Goal: Communication & Community: Answer question/provide support

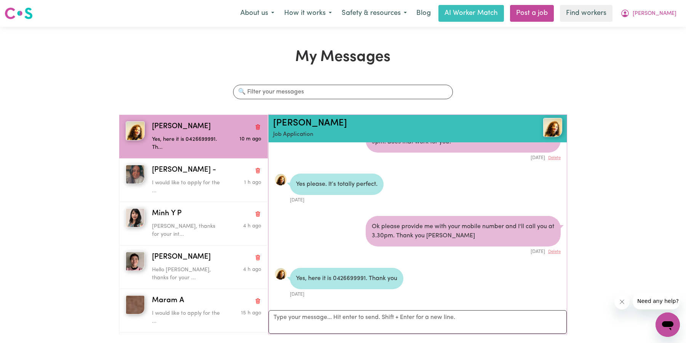
scroll to position [340, 0]
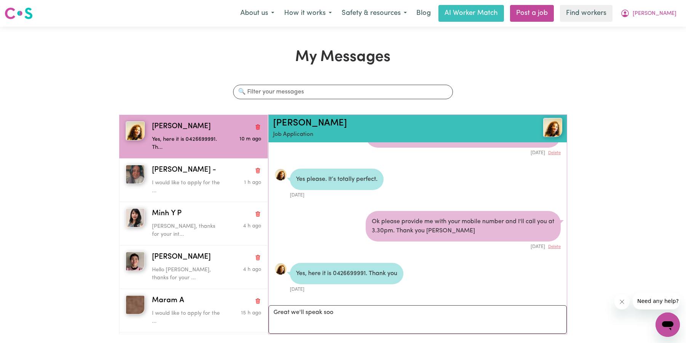
type textarea "Great we'll speak soon"
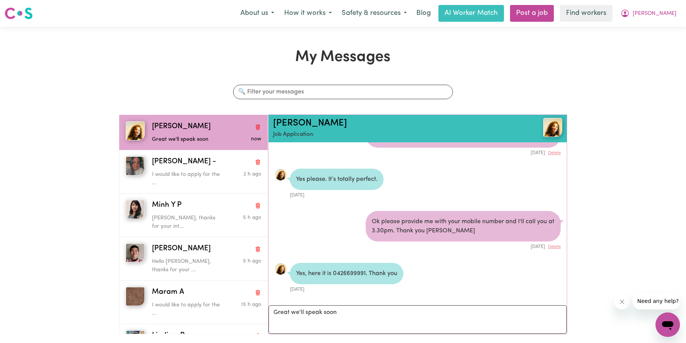
scroll to position [383, 0]
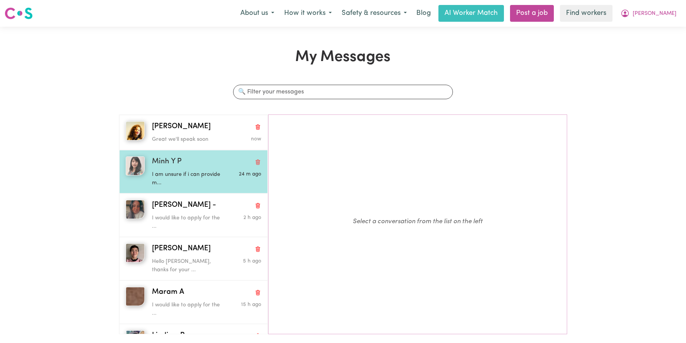
click at [180, 176] on p "I am unsure if i can provide m..." at bounding box center [188, 178] width 73 height 16
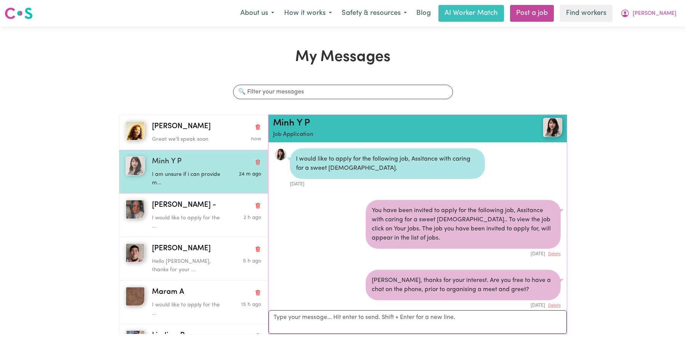
scroll to position [144, 0]
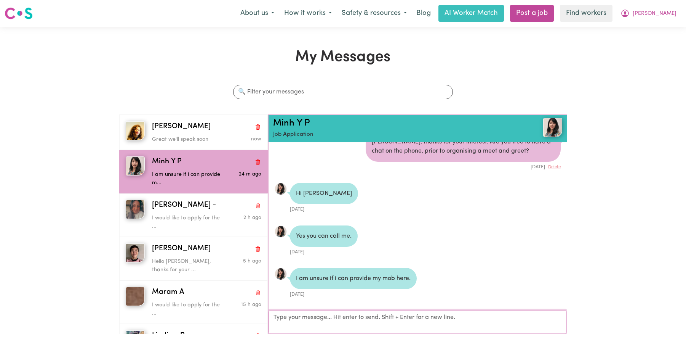
click at [296, 310] on textarea "Your reply" at bounding box center [418, 322] width 298 height 24
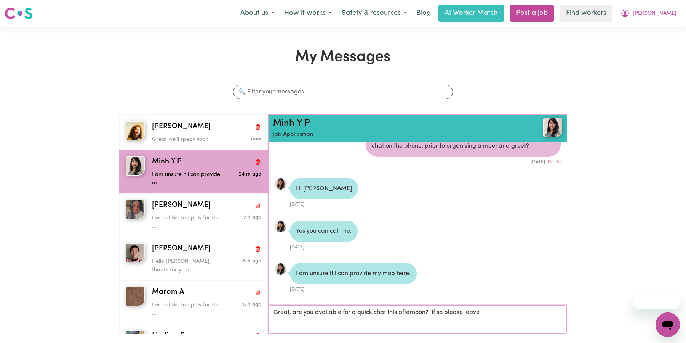
scroll to position [0, 0]
type textarea "Great, are you available for a quick chat this afternoon?"
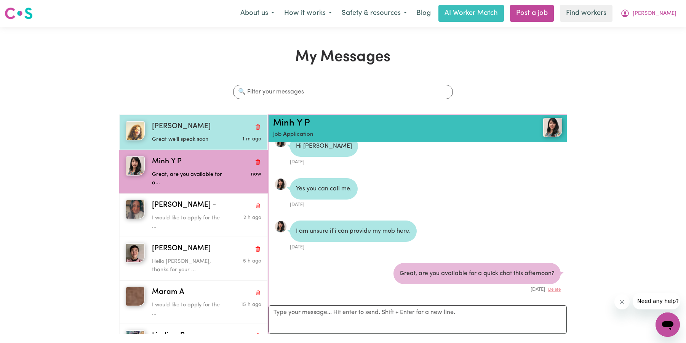
click at [181, 143] on p "Great we'll speak soon" at bounding box center [188, 139] width 73 height 8
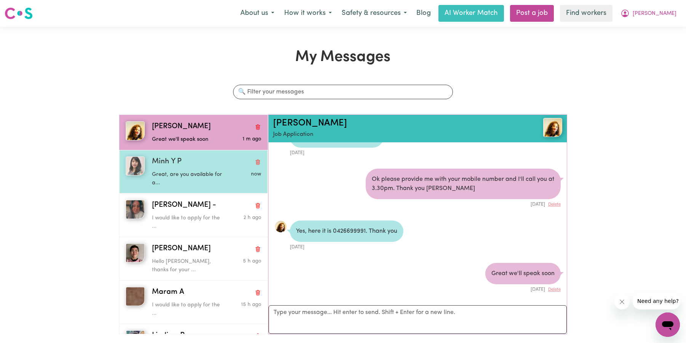
click at [188, 163] on div "Minh Y P" at bounding box center [206, 161] width 109 height 11
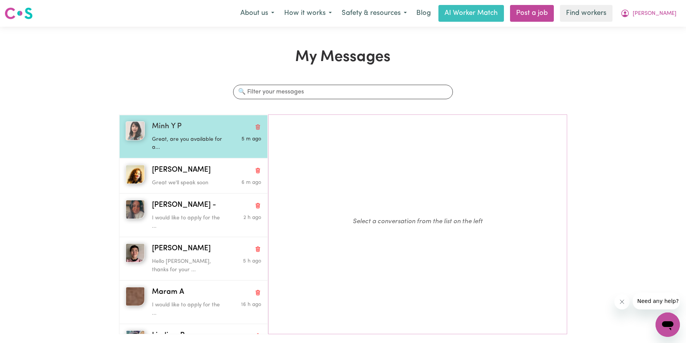
click at [209, 140] on p "Great, are you available for a..." at bounding box center [188, 143] width 73 height 16
click at [227, 130] on div "Minh Y P" at bounding box center [206, 126] width 109 height 11
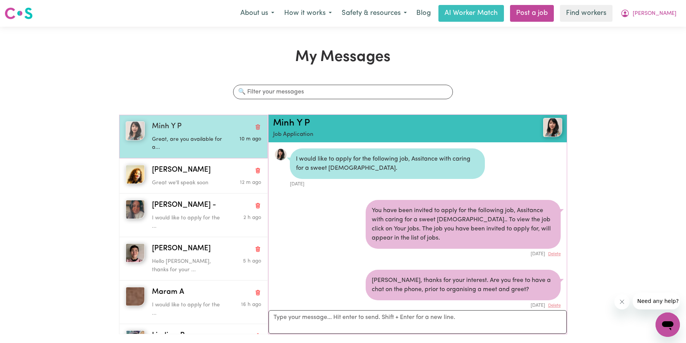
scroll to position [186, 0]
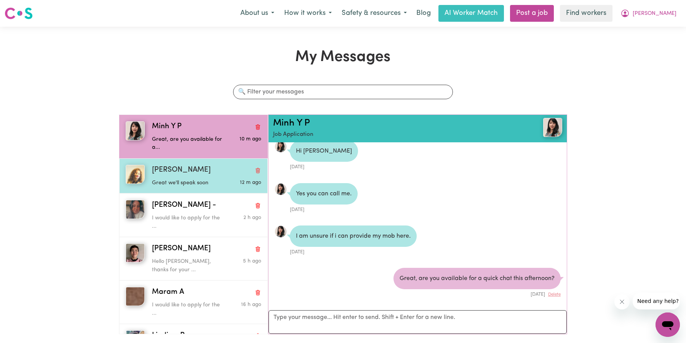
click at [207, 175] on div "[PERSON_NAME]" at bounding box center [206, 170] width 109 height 11
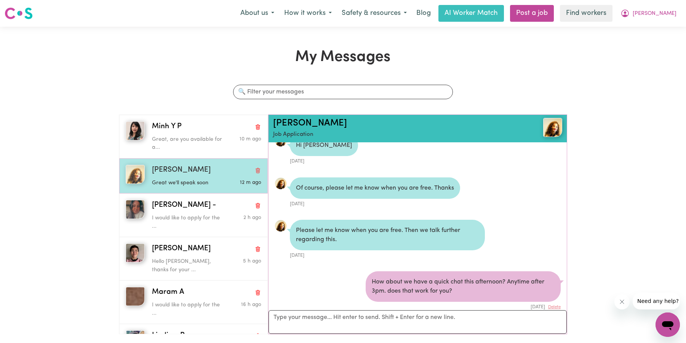
scroll to position [383, 0]
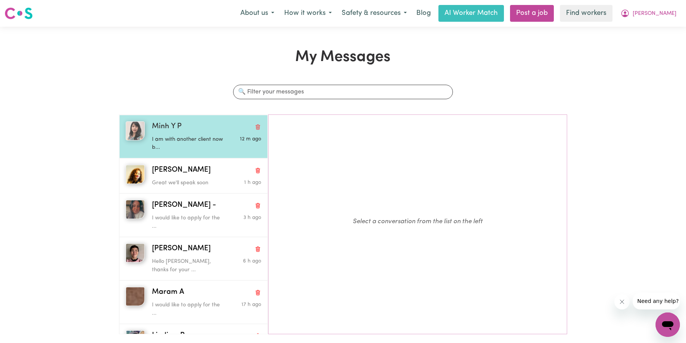
click at [215, 148] on p "I am with another client now b..." at bounding box center [188, 143] width 73 height 16
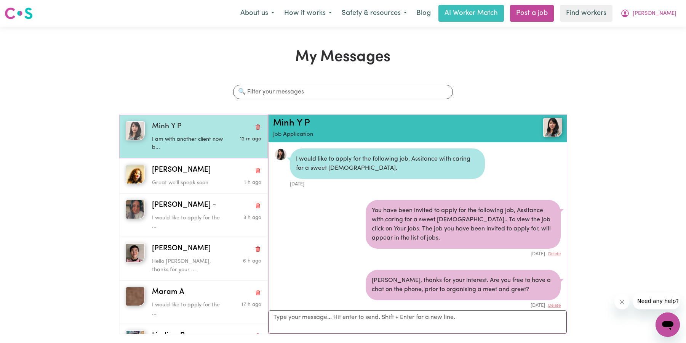
scroll to position [238, 0]
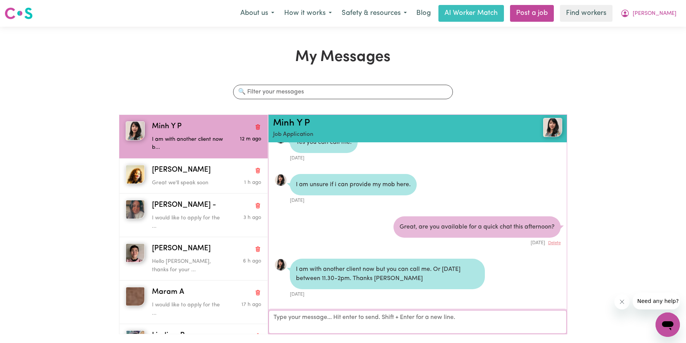
click at [362, 322] on textarea "Your reply" at bounding box center [418, 322] width 298 height 24
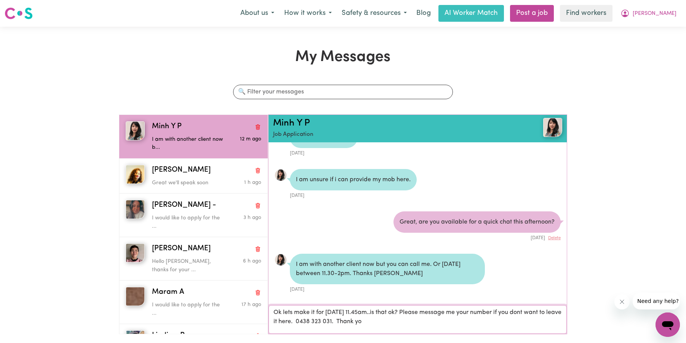
type textarea "Ok lets make it for tomorrow 11.45am..is that ok? Please message me your number…"
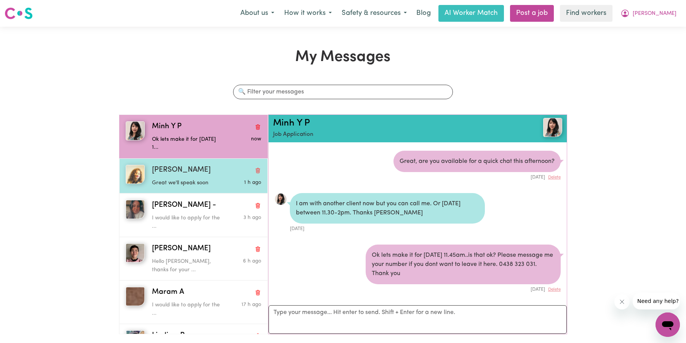
click at [214, 171] on div "[PERSON_NAME]" at bounding box center [206, 170] width 109 height 11
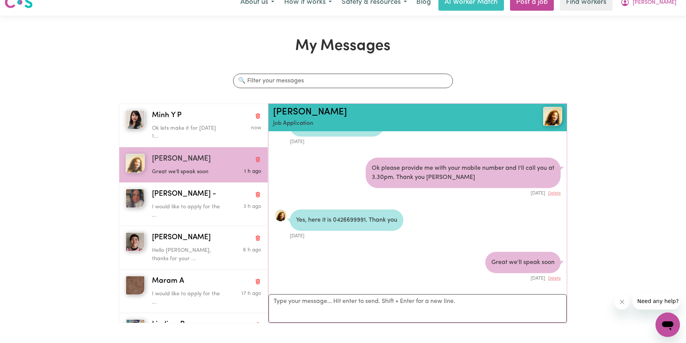
scroll to position [6, 0]
